Goal: Navigation & Orientation: Find specific page/section

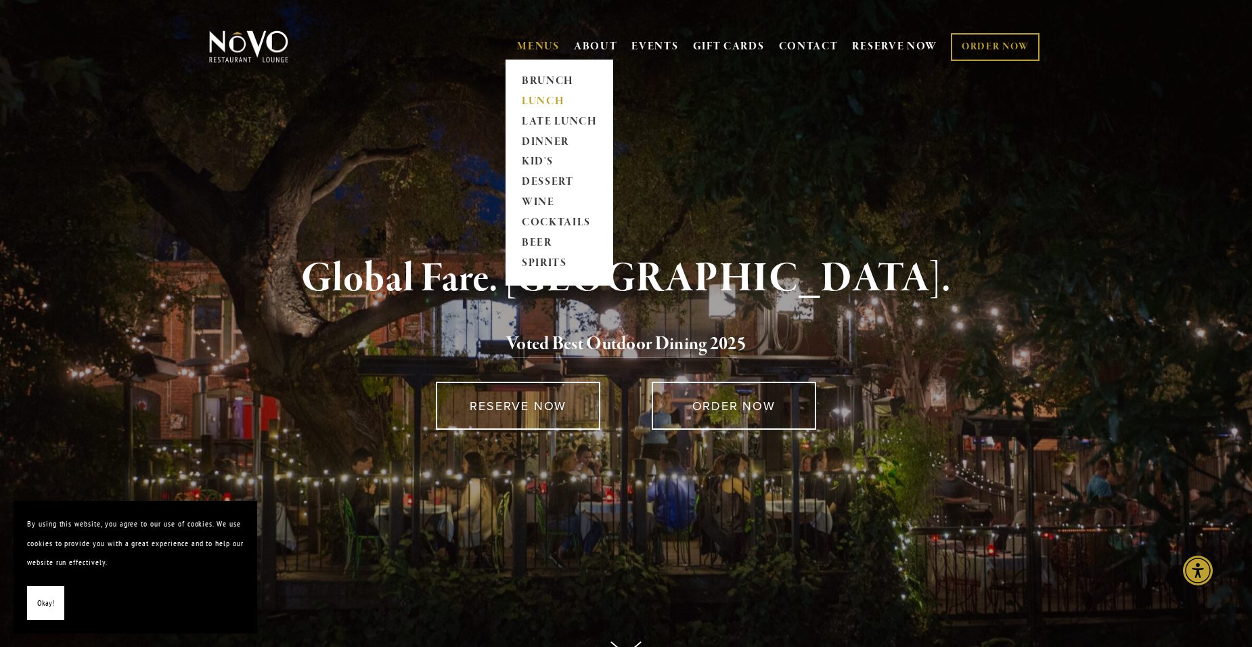
click at [544, 95] on link "LUNCH" at bounding box center [559, 101] width 85 height 20
click at [553, 76] on link "BRUNCH" at bounding box center [559, 81] width 85 height 20
click at [561, 175] on link "DESSERT" at bounding box center [559, 183] width 85 height 20
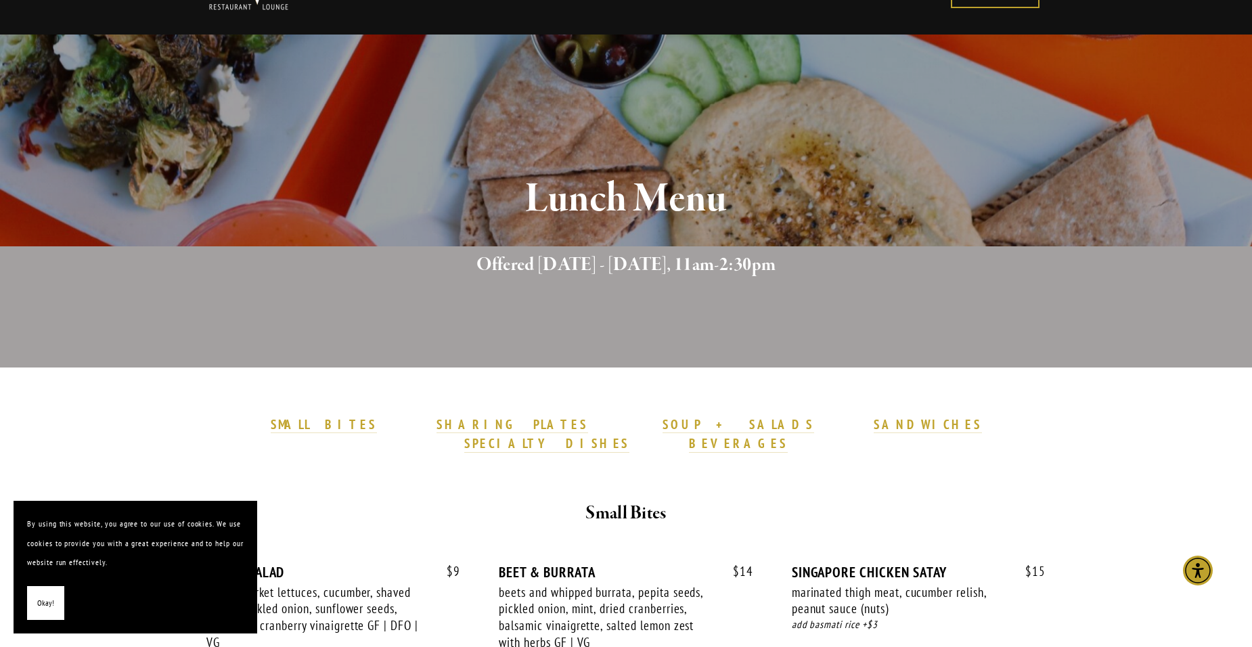
scroll to position [203, 0]
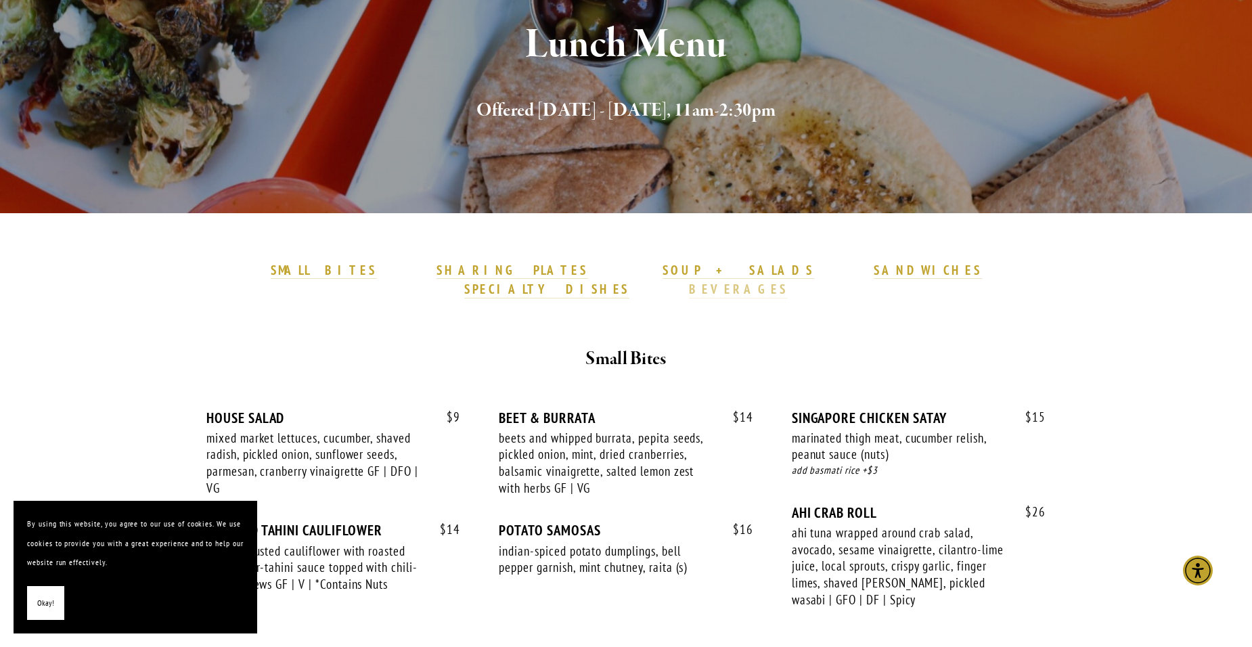
click at [788, 281] on strong "BEVERAGES" at bounding box center [738, 289] width 99 height 16
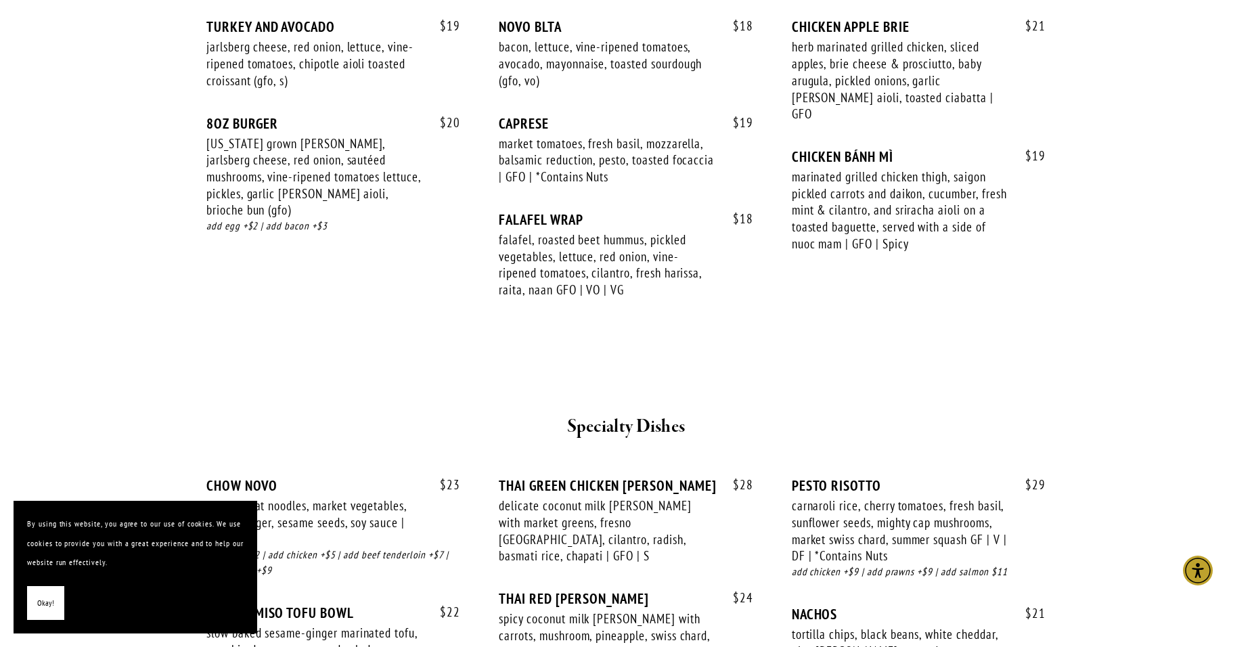
scroll to position [1777, 0]
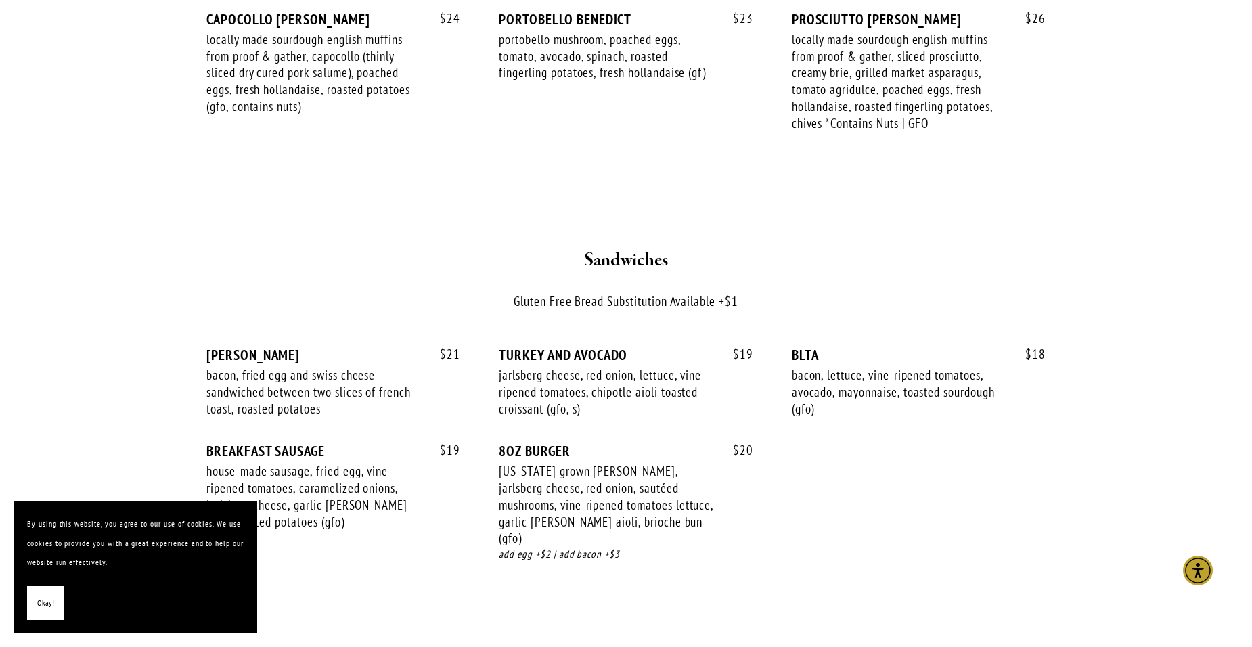
scroll to position [1489, 0]
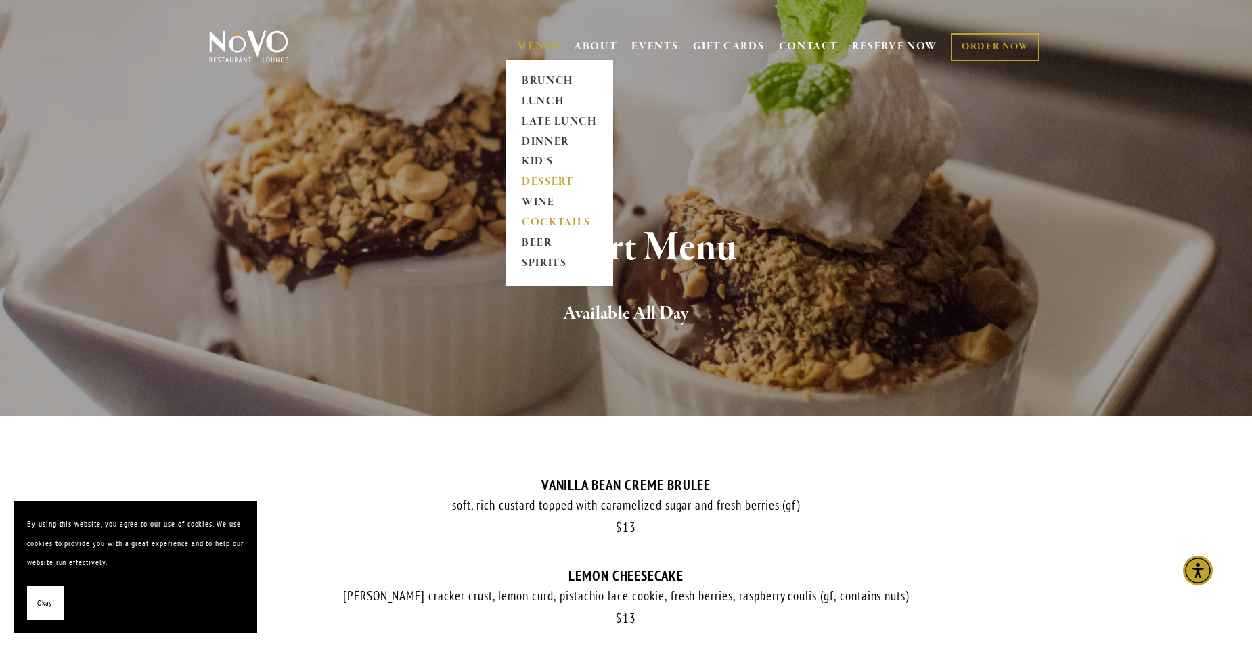
click at [567, 221] on link "COCKTAILS" at bounding box center [559, 223] width 85 height 20
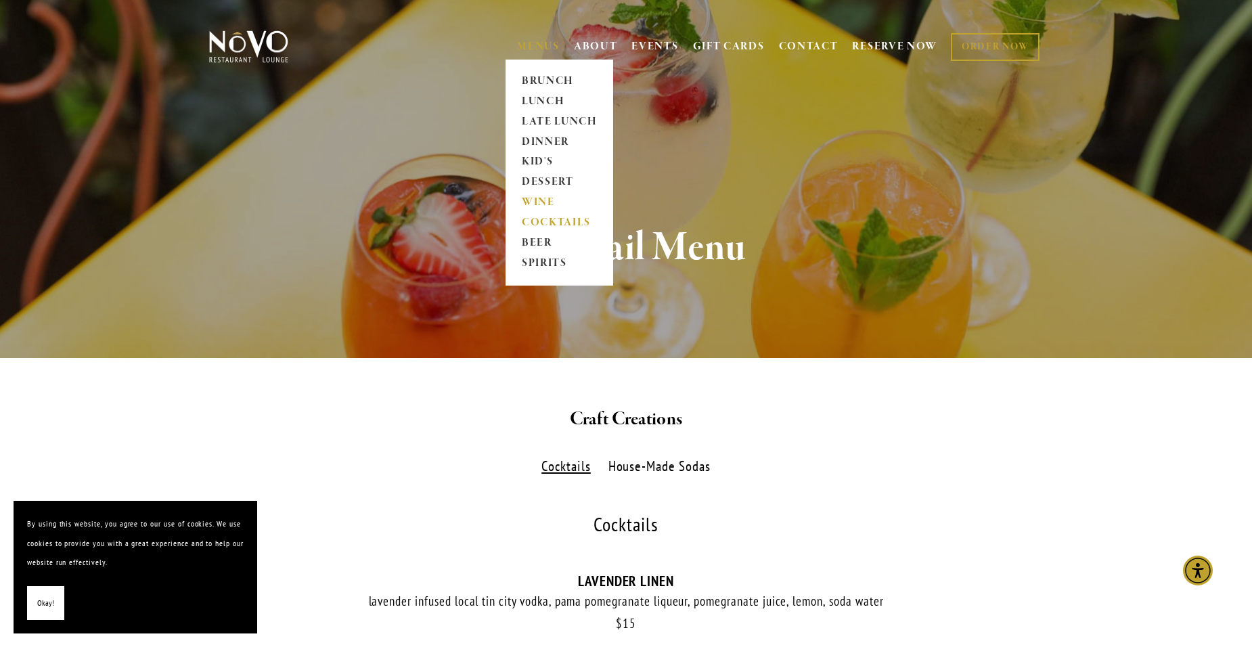
click at [539, 196] on link "WINE" at bounding box center [559, 203] width 85 height 20
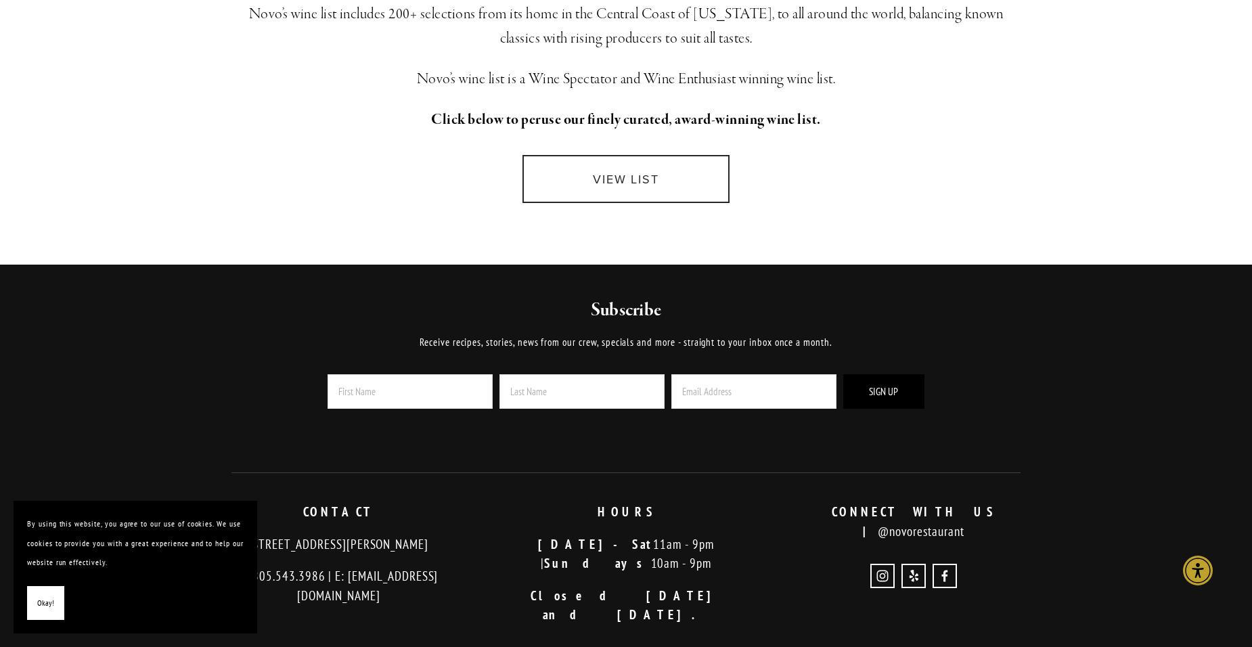
scroll to position [271, 0]
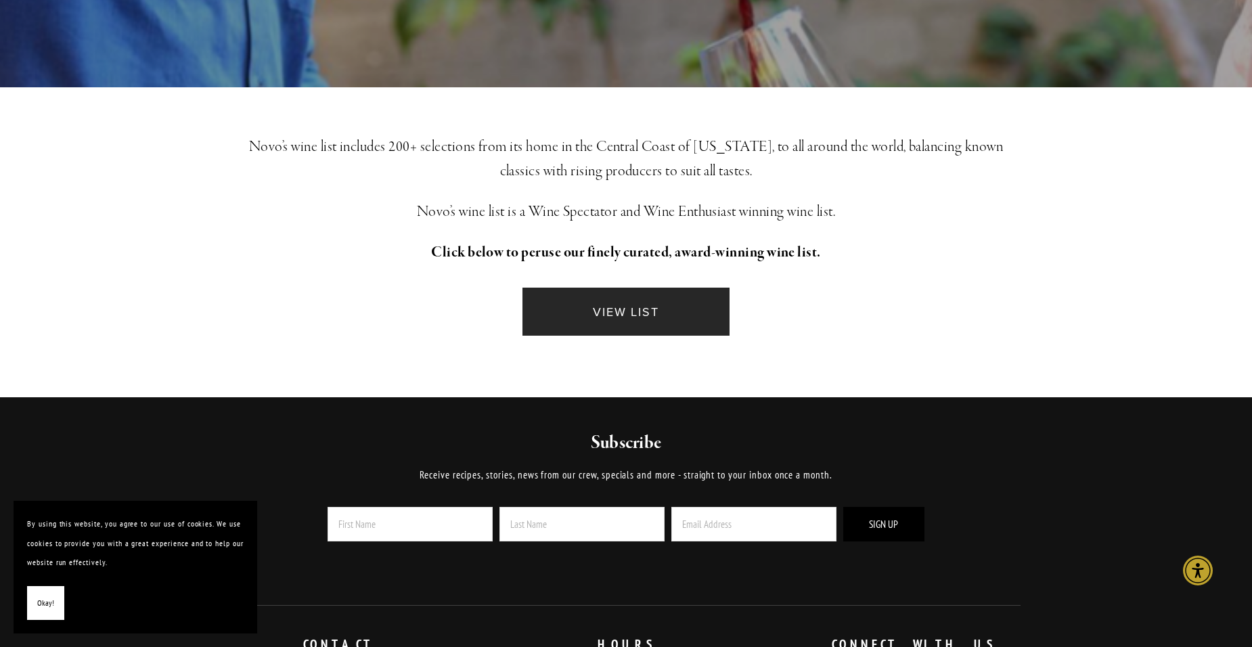
click at [617, 310] on link "VIEW LIST" at bounding box center [626, 312] width 207 height 48
